Goal: Information Seeking & Learning: Learn about a topic

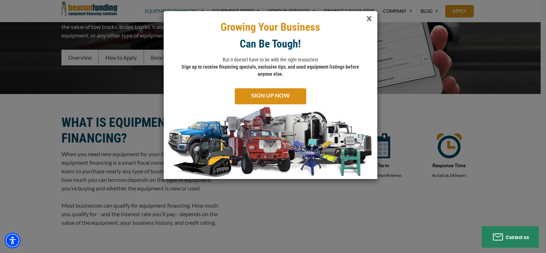
click at [367, 18] on span "×" at bounding box center [369, 18] width 6 height 15
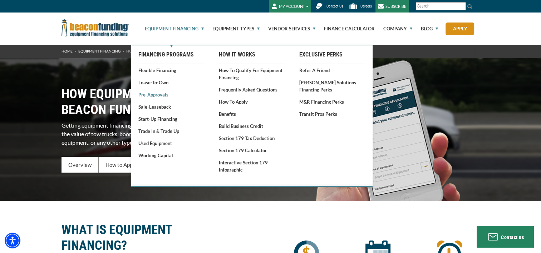
click at [149, 96] on link "Pre-approvals" at bounding box center [171, 94] width 66 height 7
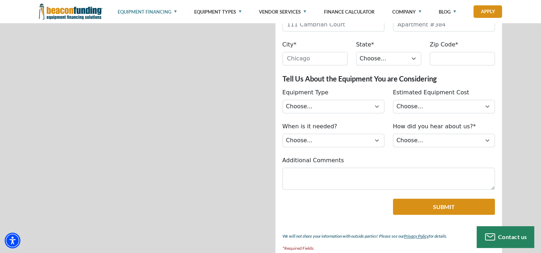
scroll to position [393, 0]
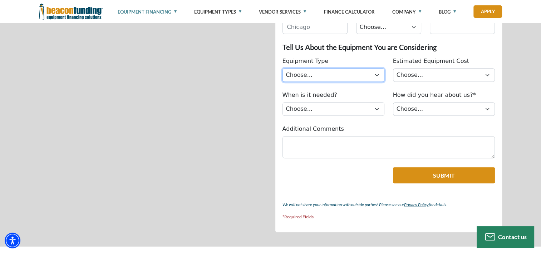
click at [359, 76] on select "Choose... Backhoe Boom/Bucket Truck Chipper Commercial Mower Crane DTG/DTF Prin…" at bounding box center [333, 75] width 102 height 14
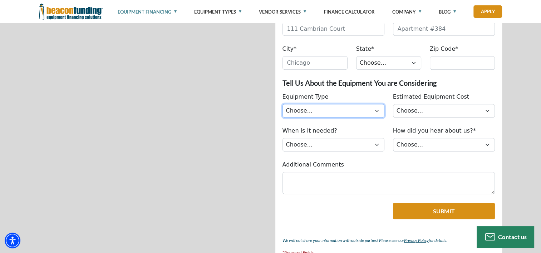
scroll to position [429, 0]
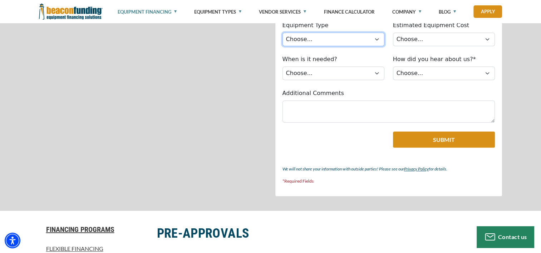
click at [373, 40] on select "Choose... Backhoe Boom/Bucket Truck Chipper Commercial Mower Crane DTG/DTF Prin…" at bounding box center [333, 40] width 102 height 14
select select "4"
click at [282, 33] on select "Choose... Backhoe Boom/Bucket Truck Chipper Commercial Mower Crane DTG/DTF Prin…" at bounding box center [333, 40] width 102 height 14
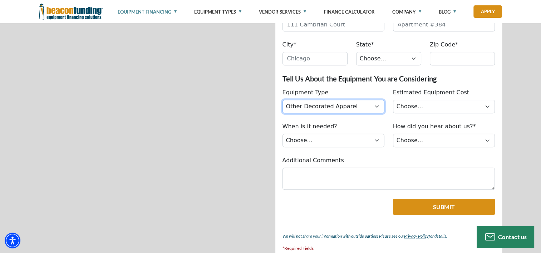
scroll to position [357, 0]
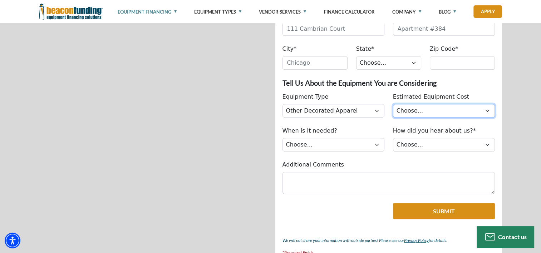
click at [416, 110] on select "Choose... Less than $50,000 $50,000 to $99,999 $100,000 to $149,999 $150,000+" at bounding box center [444, 111] width 102 height 14
select select "279640000"
click at [393, 104] on select "Choose... Less than $50,000 $50,000 to $99,999 $100,000 to $149,999 $150,000+" at bounding box center [444, 111] width 102 height 14
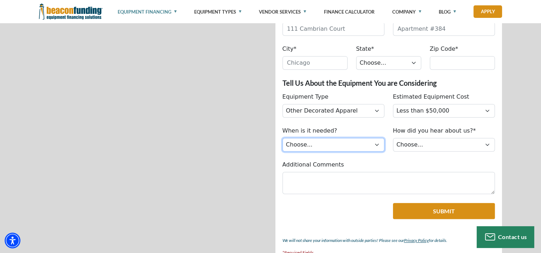
click at [363, 140] on select "Choose... Immediately Next few months I’m just looking" at bounding box center [333, 145] width 102 height 14
select select "279640000"
click at [282, 138] on select "Choose... Immediately Next few months I’m just looking" at bounding box center [333, 145] width 102 height 14
click at [416, 133] on label "How did you hear about us?*" at bounding box center [434, 130] width 83 height 9
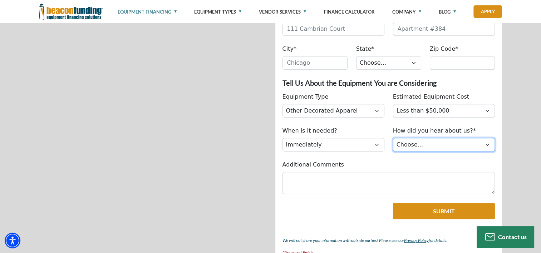
click at [416, 138] on select "Choose... Internet Search Vendor Referral Word of Mouth Client Referral Email E…" at bounding box center [444, 145] width 102 height 14
click at [414, 139] on select "Choose... Internet Search Vendor Referral Word of Mouth Client Referral Email E…" at bounding box center [444, 145] width 102 height 14
click at [388, 158] on fieldset "Get Pre-Approved! Tell Us About Yourself First Name* Please provide a valid fir…" at bounding box center [388, 72] width 227 height 392
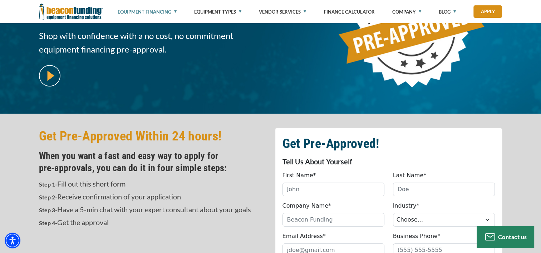
scroll to position [0, 0]
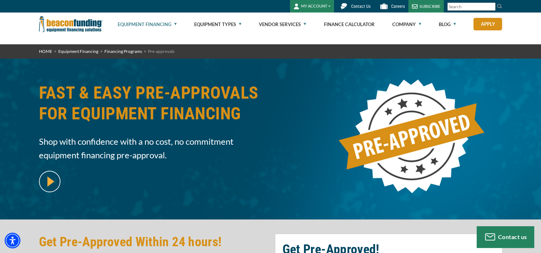
click at [174, 26] on link "Equipment Financing" at bounding box center [147, 24] width 59 height 23
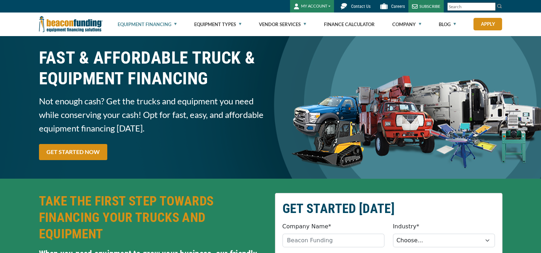
click at [174, 26] on link "Equipment Financing" at bounding box center [147, 24] width 59 height 23
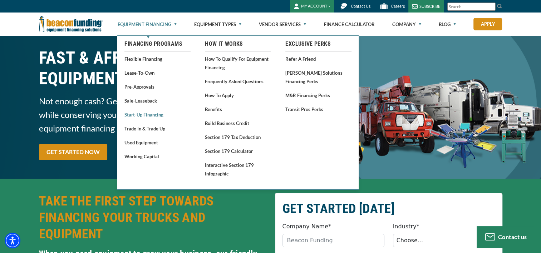
click at [153, 119] on link "Start-Up Financing" at bounding box center [157, 114] width 66 height 9
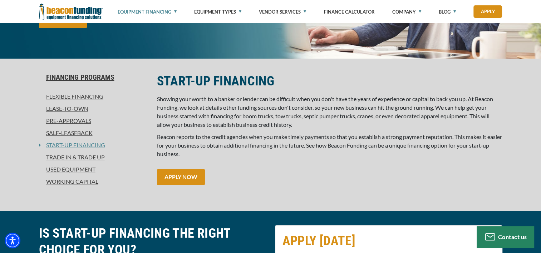
scroll to position [107, 0]
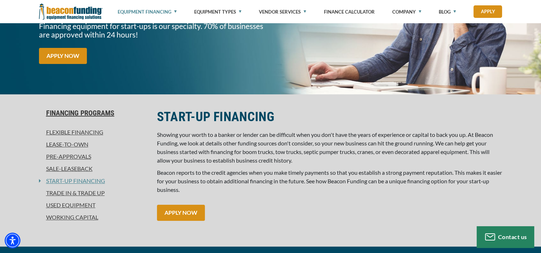
click at [82, 148] on link "Lease-To-Own" at bounding box center [93, 144] width 109 height 9
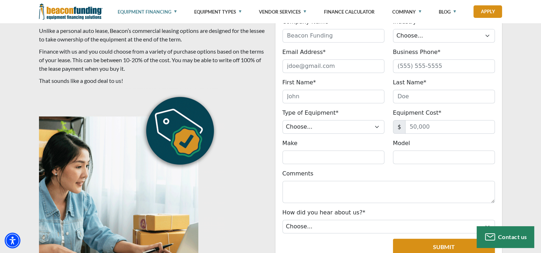
scroll to position [393, 0]
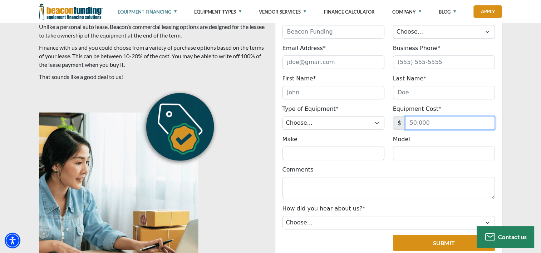
click at [435, 119] on input "Equipment Cost*" at bounding box center [450, 123] width 90 height 14
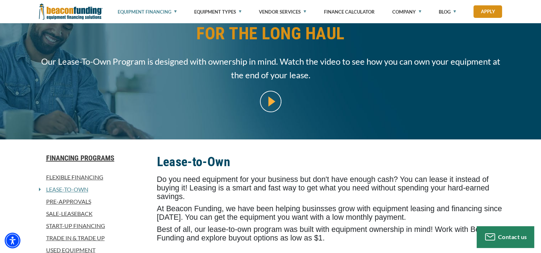
scroll to position [0, 0]
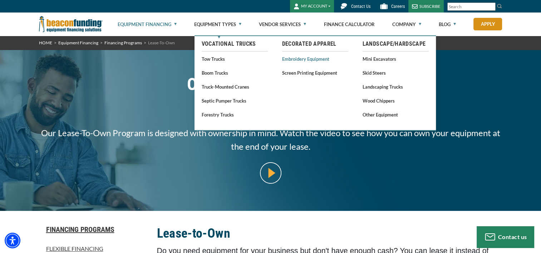
click at [323, 61] on link "Embroidery Equipment" at bounding box center [315, 58] width 66 height 9
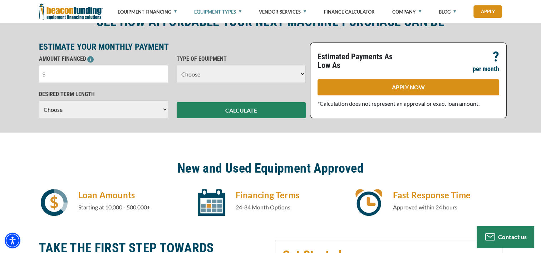
scroll to position [214, 0]
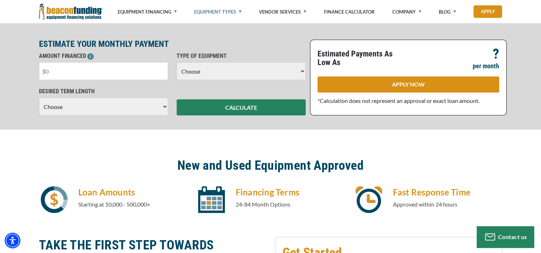
click at [129, 70] on input "text" at bounding box center [103, 71] width 129 height 18
type input "$5,100"
click at [214, 78] on select "Choose Backhoe Boom/Bucket Truck Chipper Commercial Mower Crane DTG/DTF Printin…" at bounding box center [241, 71] width 129 height 18
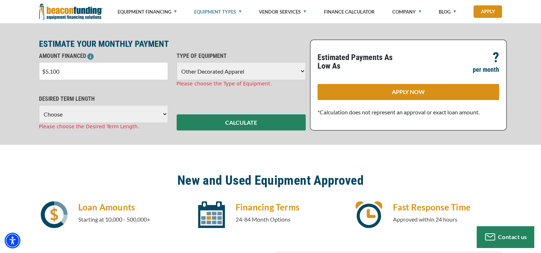
click at [177, 62] on select "Choose Backhoe Boom/Bucket Truck Chipper Commercial Mower Crane DTG/DTF Printin…" at bounding box center [241, 71] width 129 height 18
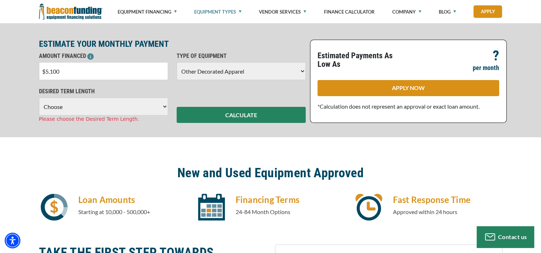
click at [232, 71] on select "Choose Backhoe Boom/Bucket Truck Chipper Commercial Mower Crane DTG/DTF Printin…" at bounding box center [241, 71] width 129 height 18
select select "1"
click at [177, 62] on select "Choose Backhoe Boom/Bucket Truck Chipper Commercial Mower Crane DTG/DTF Printin…" at bounding box center [241, 71] width 129 height 18
click at [144, 103] on select "Choose 36 Months 48 Months 60 Months" at bounding box center [103, 107] width 129 height 18
click at [39, 98] on select "Choose 36 Months 48 Months 60 Months" at bounding box center [103, 107] width 129 height 18
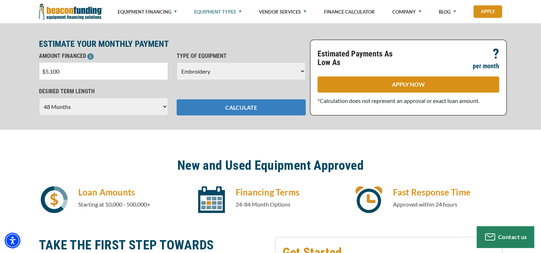
click at [220, 114] on button "CALCULATE" at bounding box center [241, 107] width 129 height 16
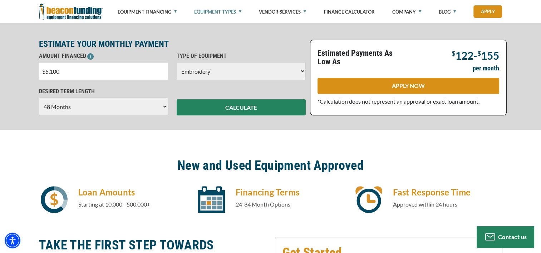
click at [91, 106] on select "Choose 36 Months 48 Months 60 Months" at bounding box center [103, 107] width 129 height 18
select select "60"
click at [39, 98] on select "Choose 36 Months 48 Months 60 Months" at bounding box center [103, 107] width 129 height 18
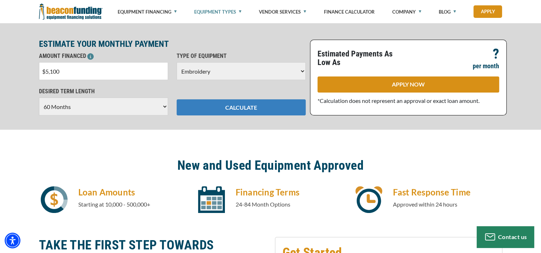
click at [232, 110] on button "CALCULATE" at bounding box center [241, 107] width 129 height 16
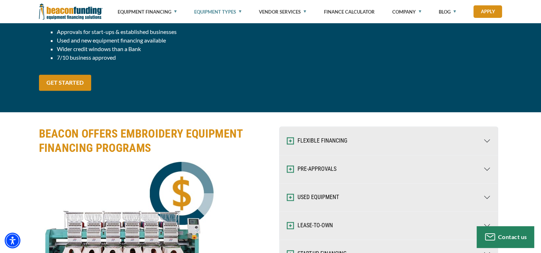
scroll to position [929, 0]
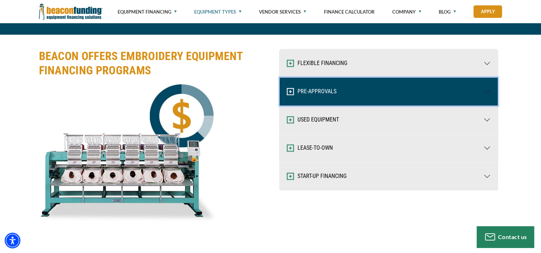
click at [489, 93] on button "PRE-APPROVALS" at bounding box center [388, 92] width 218 height 28
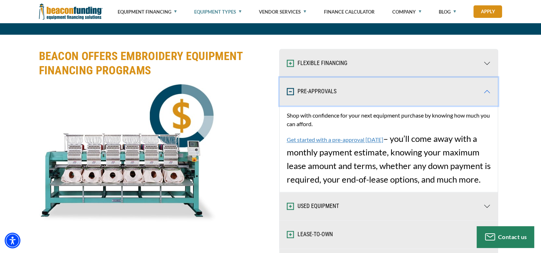
click at [489, 93] on button "PRE-APPROVALS" at bounding box center [388, 92] width 218 height 28
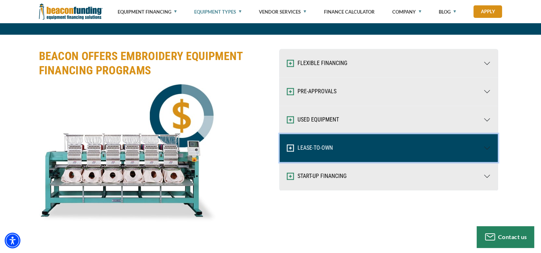
click at [484, 150] on button "LEASE-TO-OWN" at bounding box center [388, 148] width 218 height 28
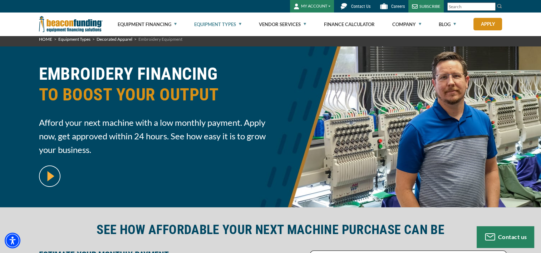
scroll to position [0, 0]
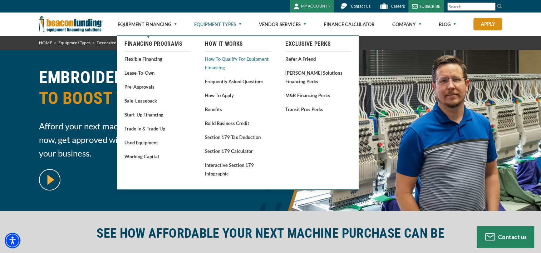
click at [219, 64] on link "How to Qualify for Equipment Financing" at bounding box center [238, 63] width 66 height 18
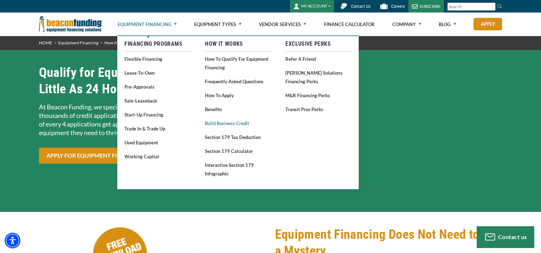
click at [230, 123] on link "Build Business Credit" at bounding box center [238, 123] width 66 height 9
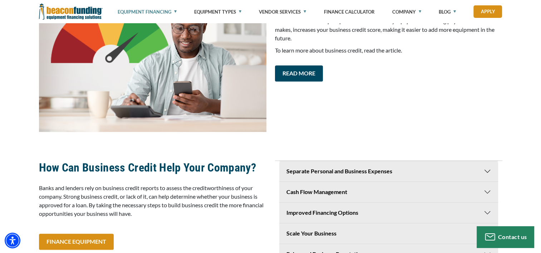
scroll to position [572, 0]
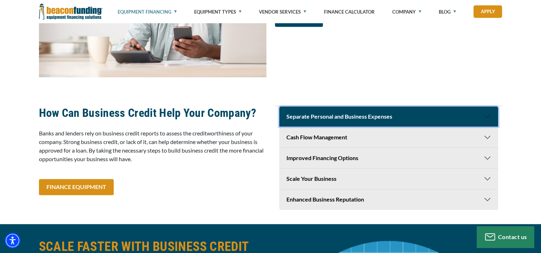
click at [471, 118] on button "Separate Personal and Business Expenses" at bounding box center [388, 116] width 219 height 20
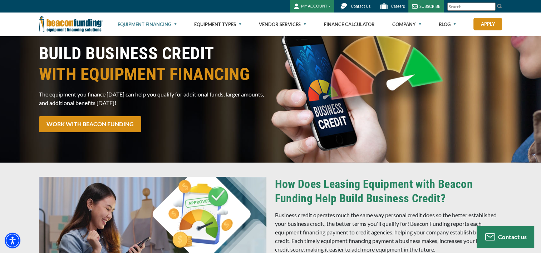
scroll to position [0, 0]
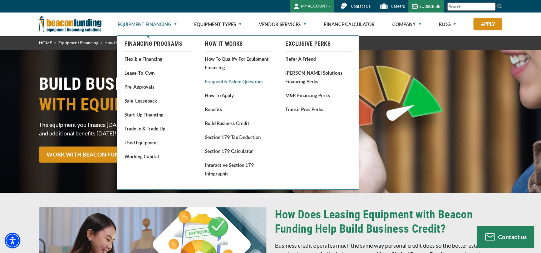
click at [246, 83] on link "Frequently Asked Questions" at bounding box center [238, 81] width 66 height 9
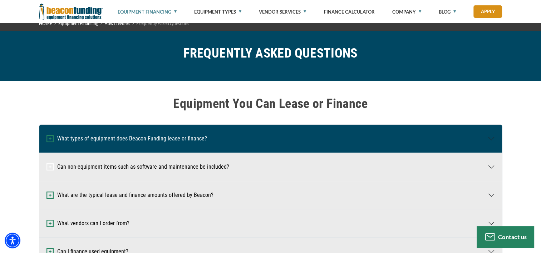
scroll to position [36, 0]
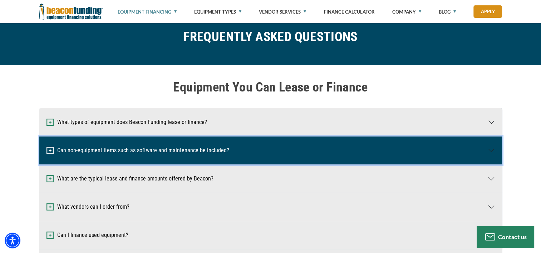
click at [274, 146] on button "Can non-equipment items such as software and maintenance be included?" at bounding box center [270, 150] width 462 height 28
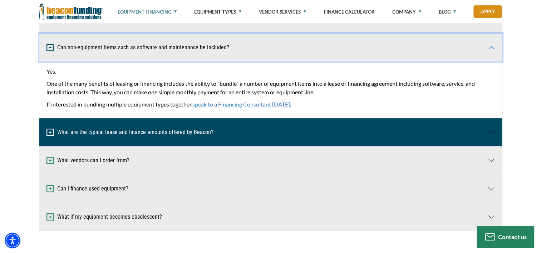
scroll to position [143, 0]
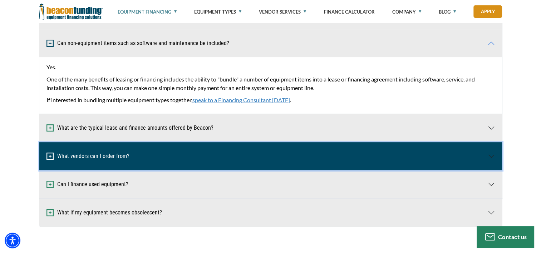
click at [266, 154] on button "What vendors can I order from?" at bounding box center [270, 156] width 462 height 28
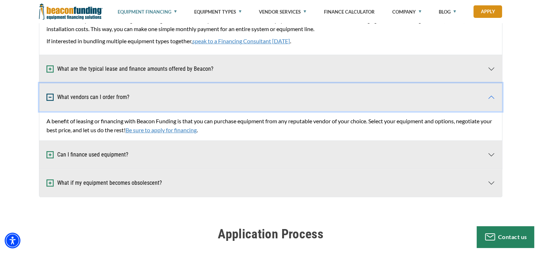
scroll to position [214, 0]
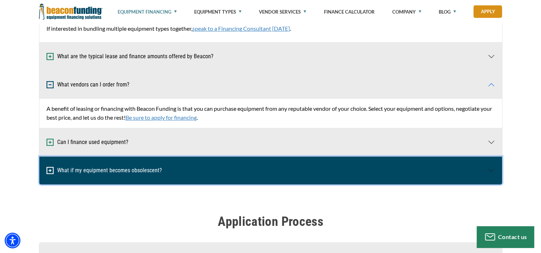
drag, startPoint x: 260, startPoint y: 170, endPoint x: 262, endPoint y: 166, distance: 4.2
click at [260, 168] on button "What if my equipment becomes obsolescent?" at bounding box center [270, 170] width 462 height 28
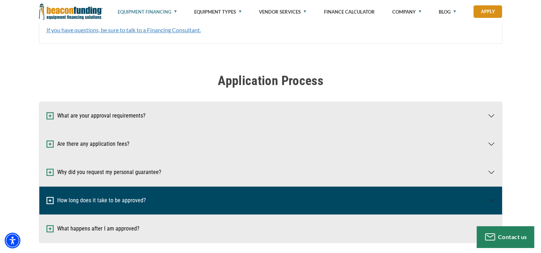
scroll to position [429, 0]
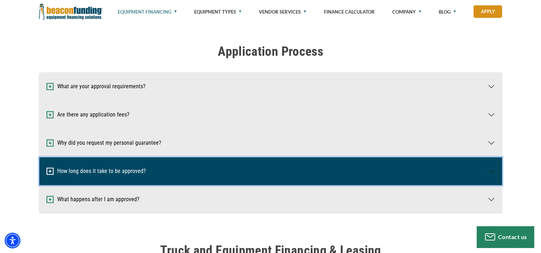
click at [270, 163] on button "How long does it take to be approved?" at bounding box center [270, 171] width 462 height 28
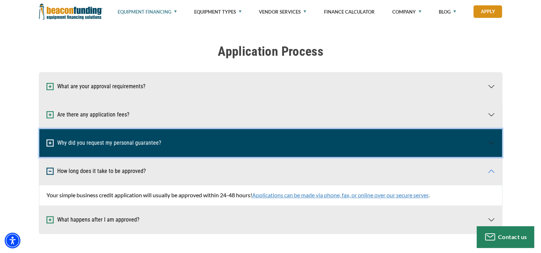
click at [271, 149] on button "Why did you request my personal guarantee?" at bounding box center [270, 143] width 462 height 28
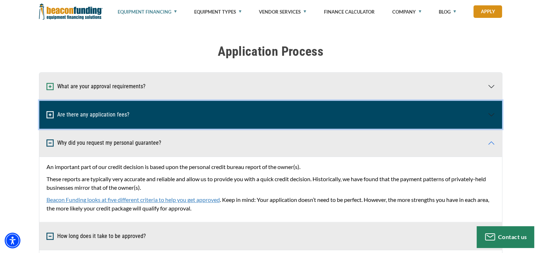
click at [278, 115] on button "Are there any application fees?" at bounding box center [270, 115] width 462 height 28
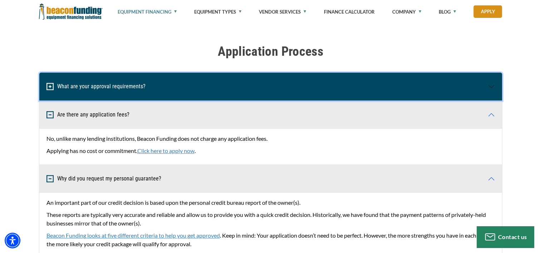
click at [280, 90] on button "What are your approval requirements?" at bounding box center [270, 87] width 462 height 28
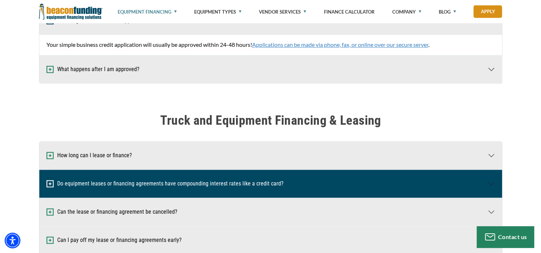
scroll to position [643, 0]
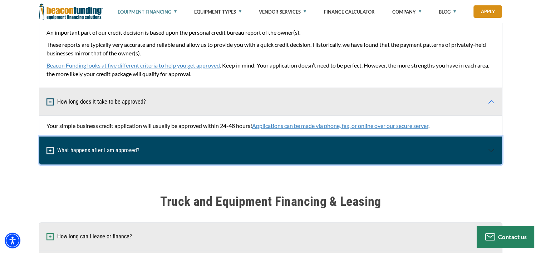
click at [332, 139] on button "What happens after I am approved?" at bounding box center [270, 150] width 462 height 28
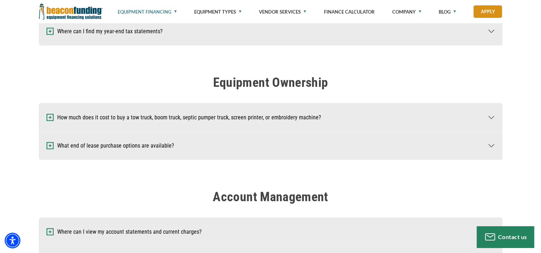
scroll to position [1501, 0]
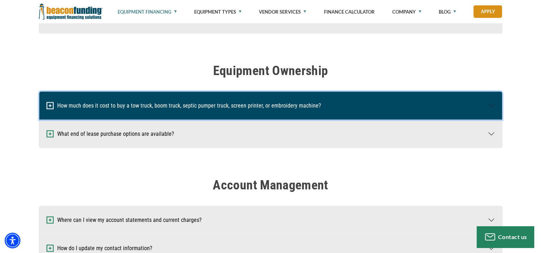
click at [379, 109] on button "How much does it cost to buy a tow truck, boom truck, septic pumper truck, scre…" at bounding box center [270, 106] width 462 height 28
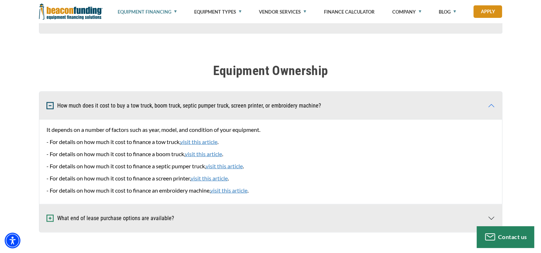
click at [239, 187] on link "visit this article" at bounding box center [228, 190] width 37 height 7
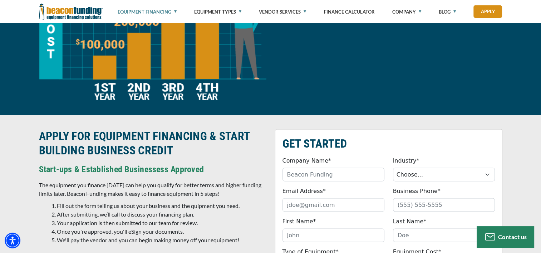
scroll to position [1179, 0]
